Goal: Task Accomplishment & Management: Manage account settings

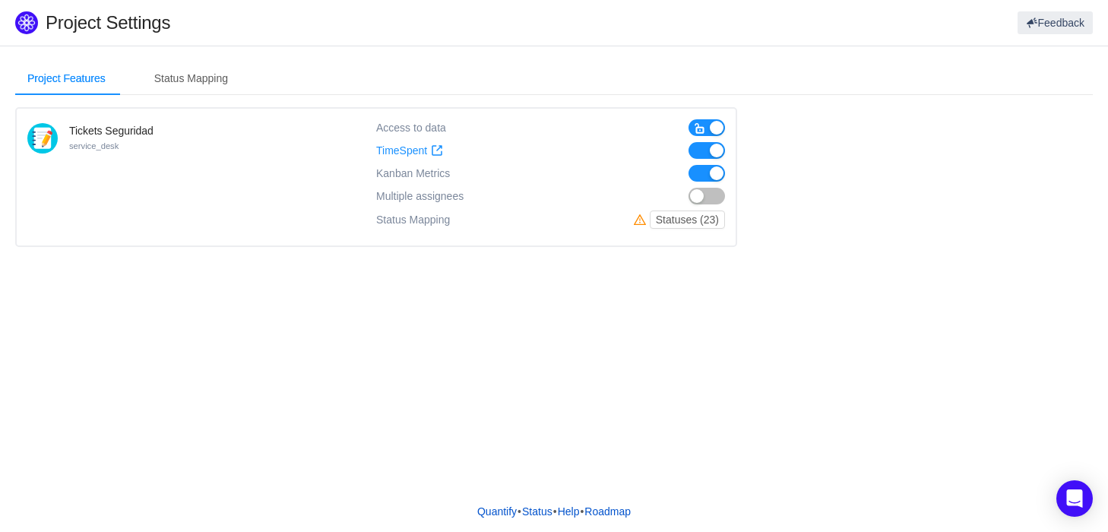
click at [701, 126] on span "button" at bounding box center [700, 128] width 12 height 12
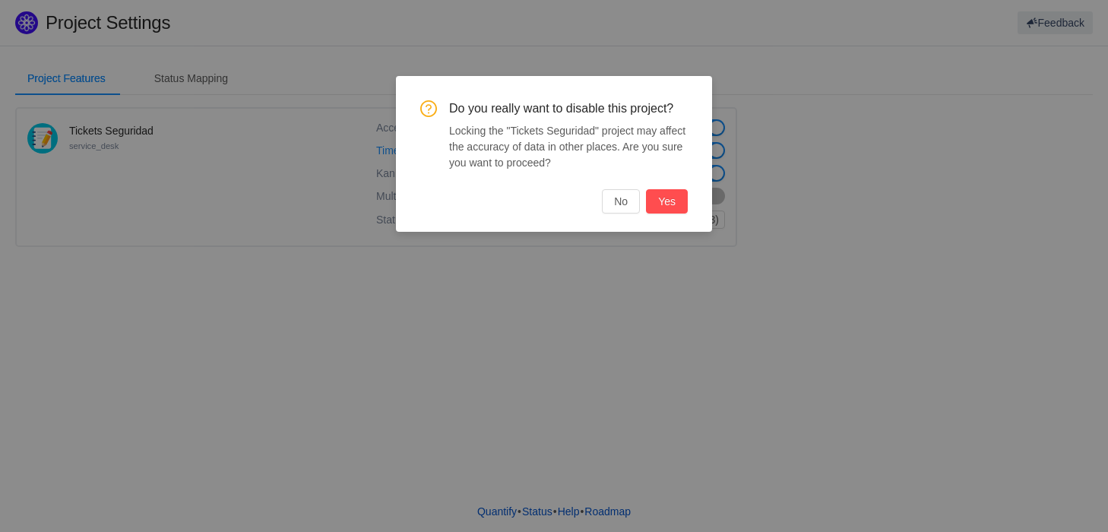
click at [659, 200] on button "Yes" at bounding box center [667, 201] width 42 height 24
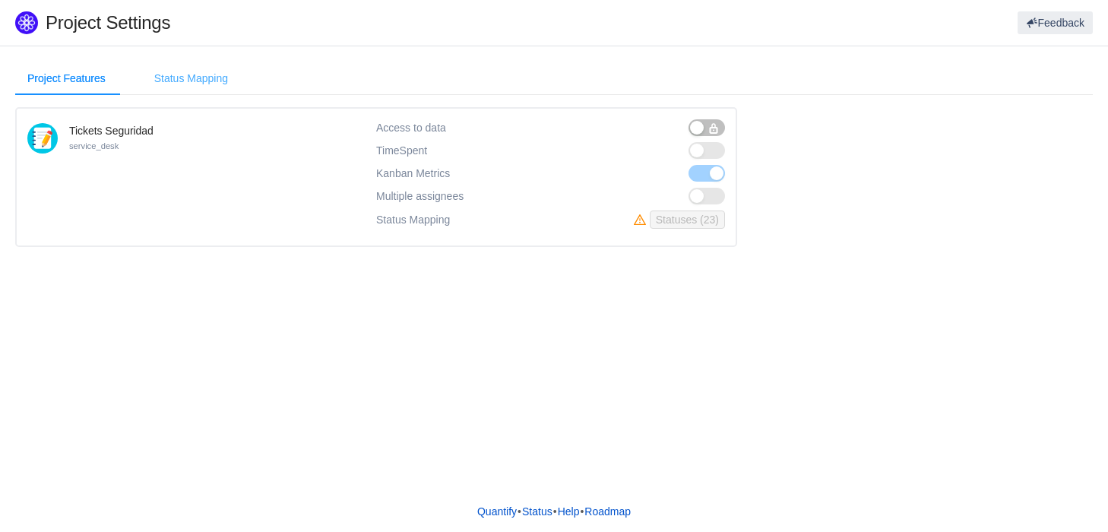
click at [214, 81] on div "Status Mapping" at bounding box center [191, 79] width 98 height 34
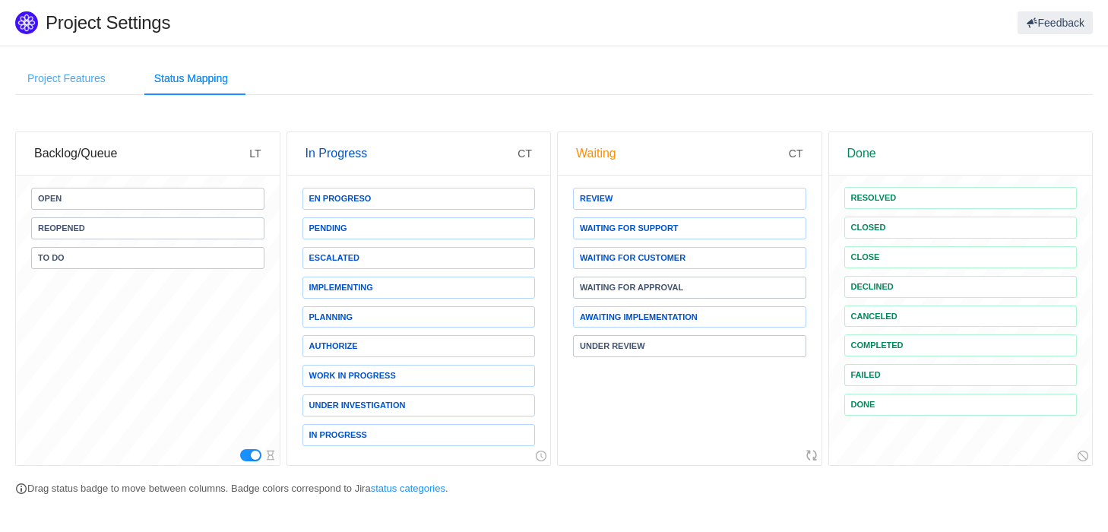
click at [96, 83] on div "Project Features" at bounding box center [66, 79] width 103 height 34
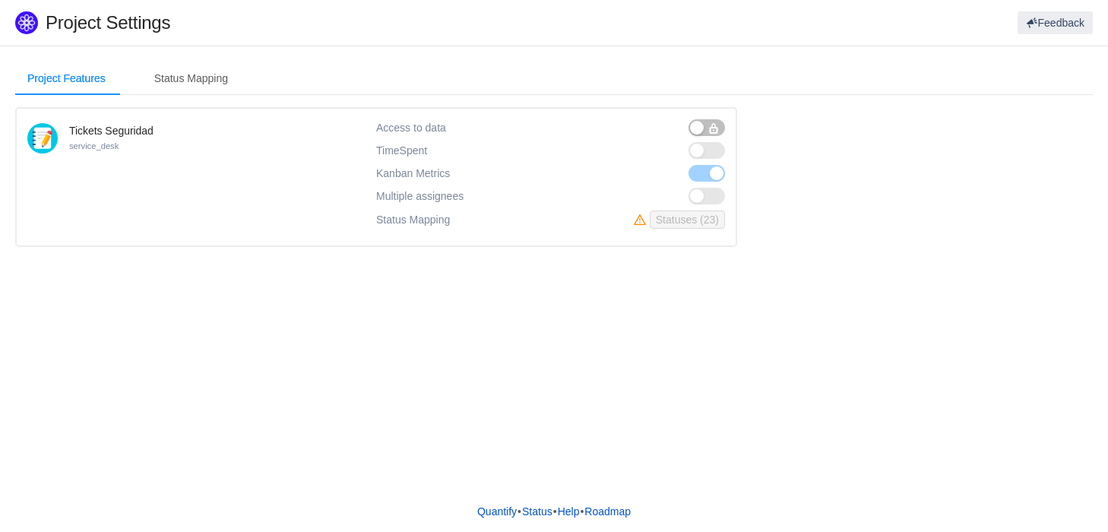
click at [704, 125] on button "button" at bounding box center [706, 127] width 36 height 17
click at [704, 125] on span "button" at bounding box center [700, 128] width 12 height 12
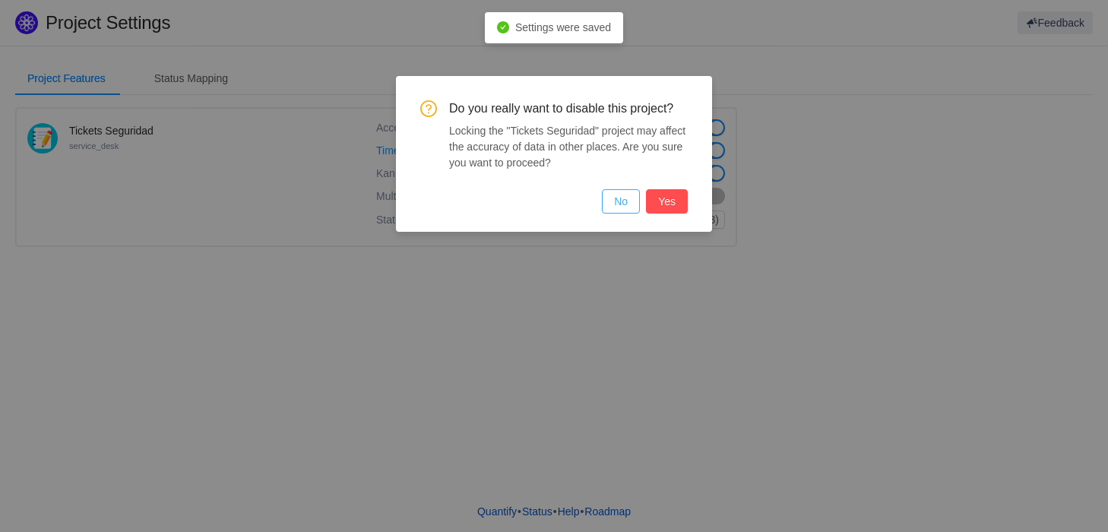
click at [627, 198] on button "No" at bounding box center [621, 201] width 38 height 24
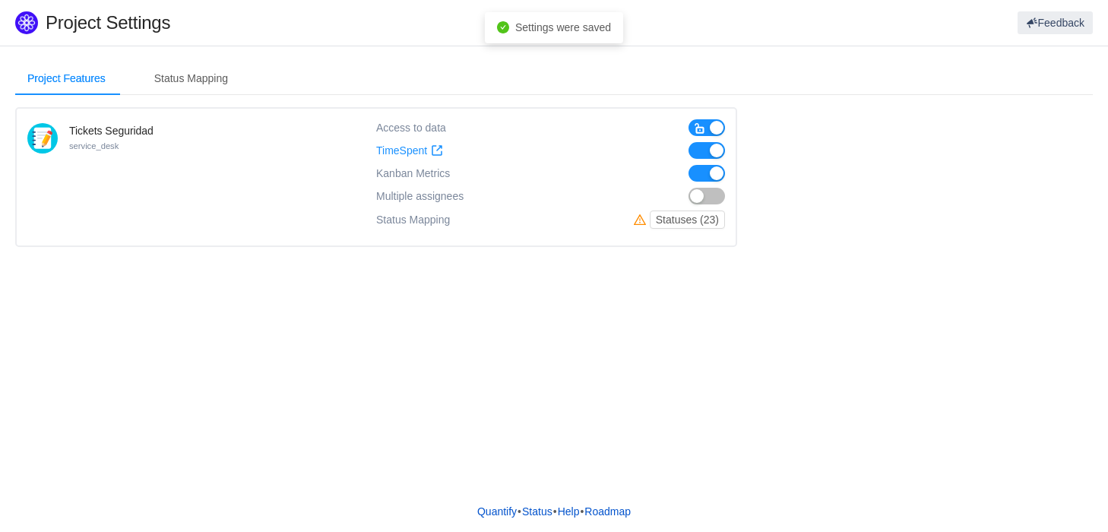
click at [706, 151] on button "button" at bounding box center [706, 150] width 36 height 17
click at [707, 172] on button "button" at bounding box center [706, 173] width 36 height 17
click at [710, 124] on button "button" at bounding box center [706, 127] width 36 height 17
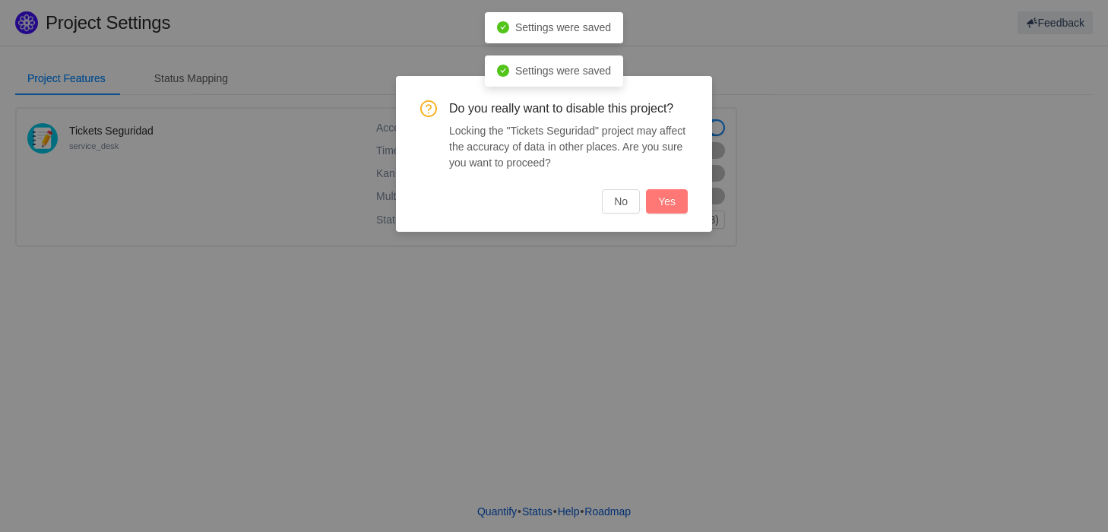
click at [666, 200] on button "Yes" at bounding box center [667, 201] width 42 height 24
